Goal: Transaction & Acquisition: Purchase product/service

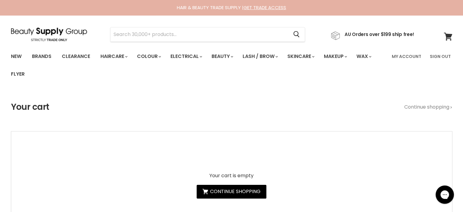
type input "Alfaparf Milano Semi Di Lino Density Thickening"
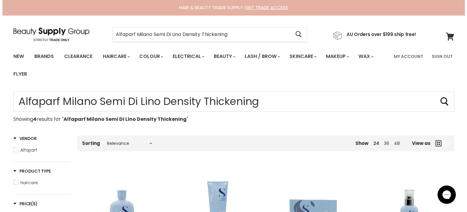
scroll to position [122, 0]
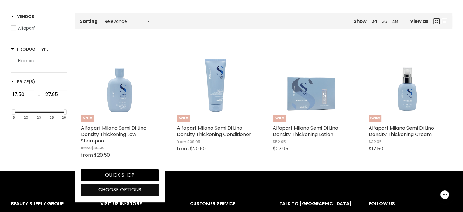
click at [117, 191] on span "Choose options" at bounding box center [119, 189] width 43 height 7
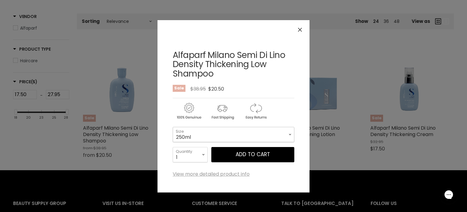
click at [219, 135] on select "250ml 1 Litre" at bounding box center [234, 134] width 122 height 15
click at [173, 127] on select "250ml 1 Litre" at bounding box center [234, 134] width 122 height 15
select select "1 Litre"
click at [301, 30] on icon "Close" at bounding box center [300, 30] width 4 height 4
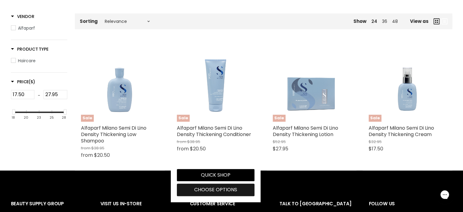
click at [200, 188] on span "Choose options" at bounding box center [215, 189] width 43 height 7
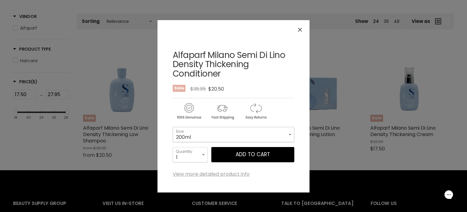
click at [226, 134] on select "200ml 1 Litre" at bounding box center [234, 134] width 122 height 15
click at [173, 127] on select "200ml 1 Litre" at bounding box center [234, 134] width 122 height 15
select select "1 Litre"
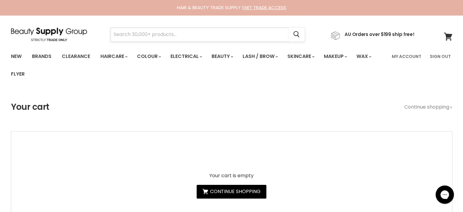
click at [160, 32] on input "Search" at bounding box center [199, 34] width 178 height 14
type input "qiqi"
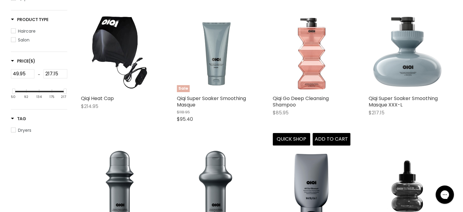
scroll to position [91, 0]
